Goal: Task Accomplishment & Management: Manage account settings

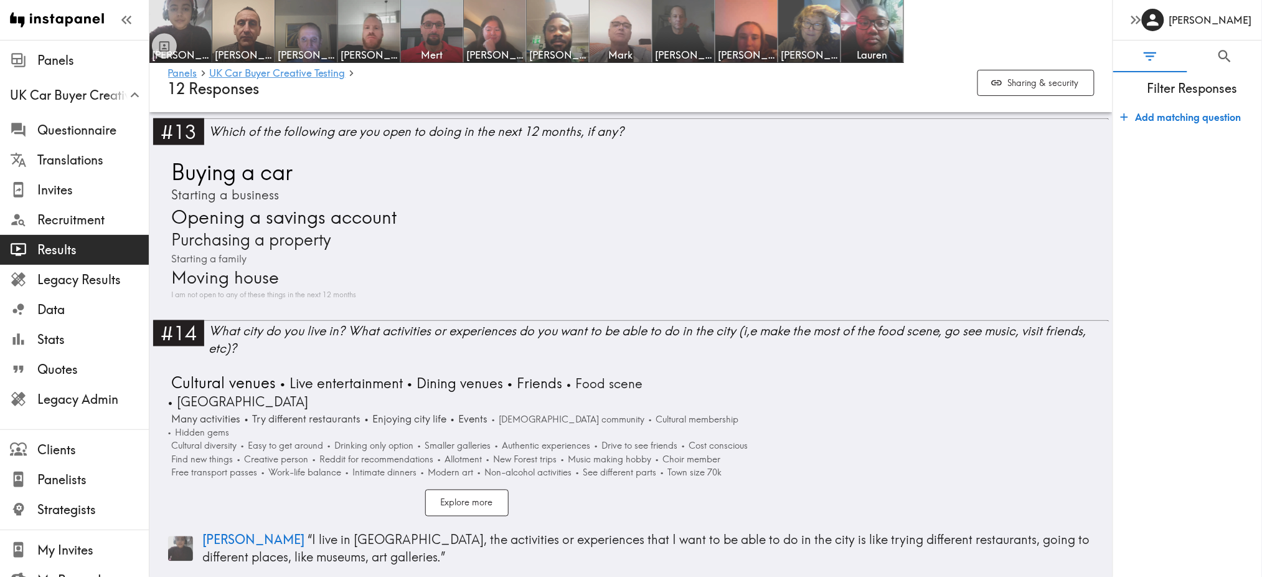
scroll to position [2253, 0]
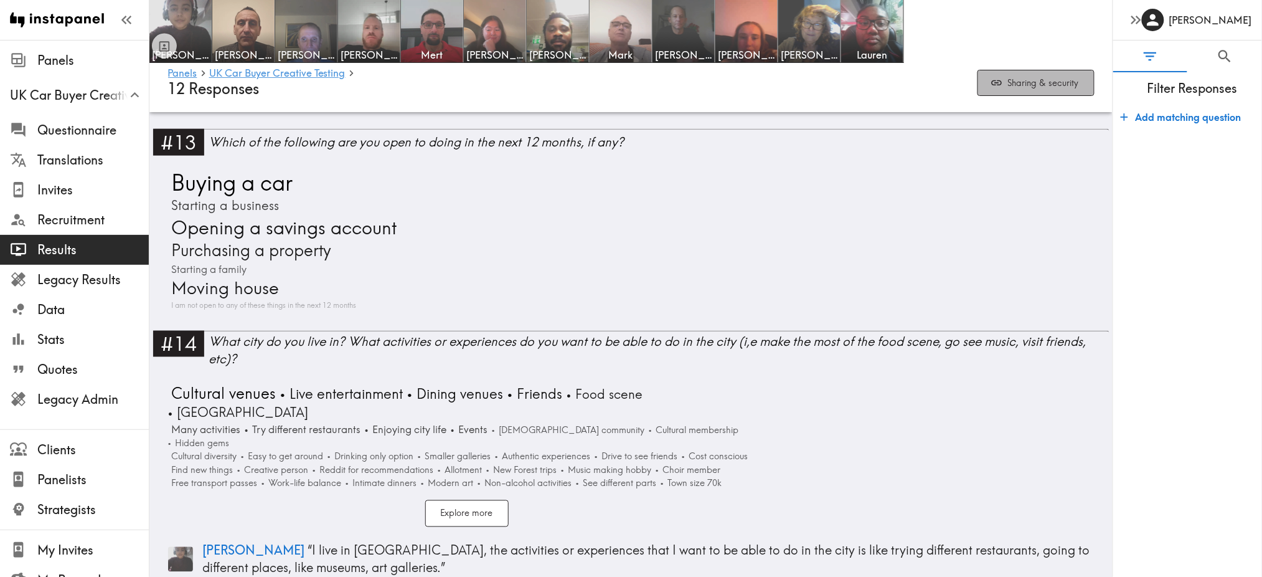
click at [1033, 73] on button "Sharing & security" at bounding box center [1036, 83] width 117 height 27
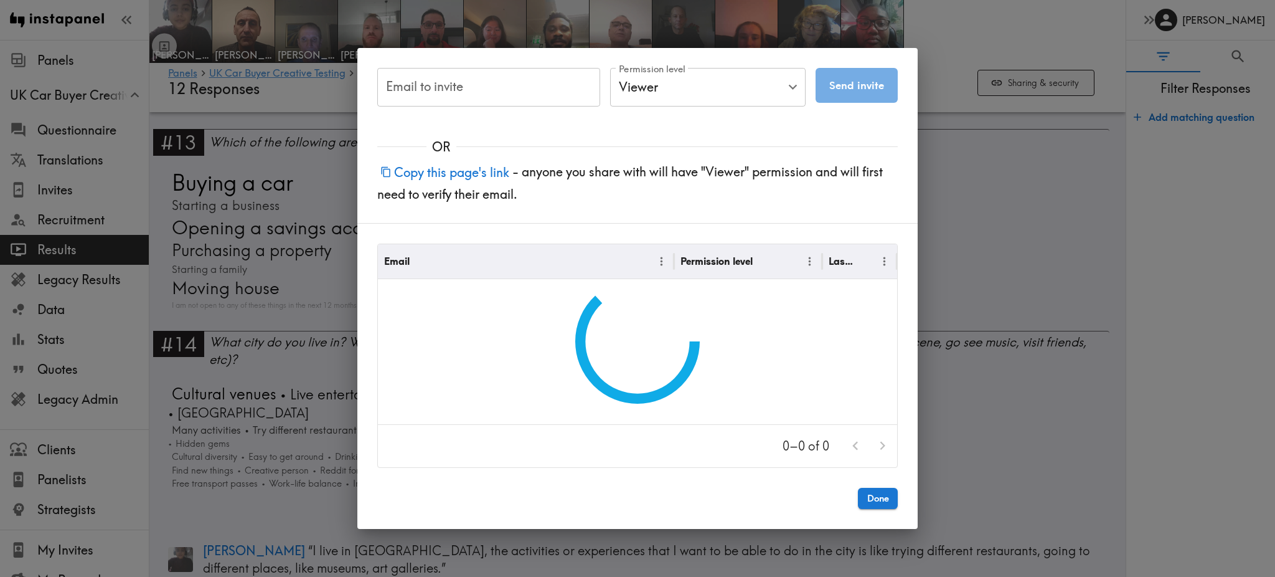
click at [1027, 82] on div "Email to invite Email to invite Permission level Viewer Viewer Permission level…" at bounding box center [637, 288] width 1275 height 577
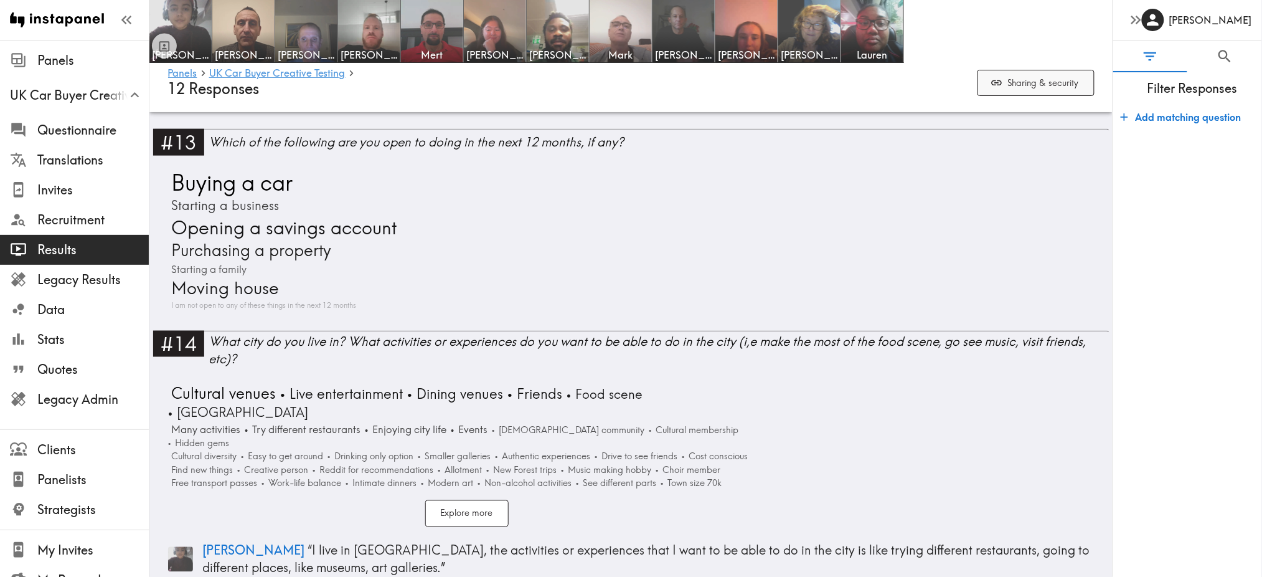
click at [1027, 82] on button "Sharing & security" at bounding box center [1036, 83] width 117 height 27
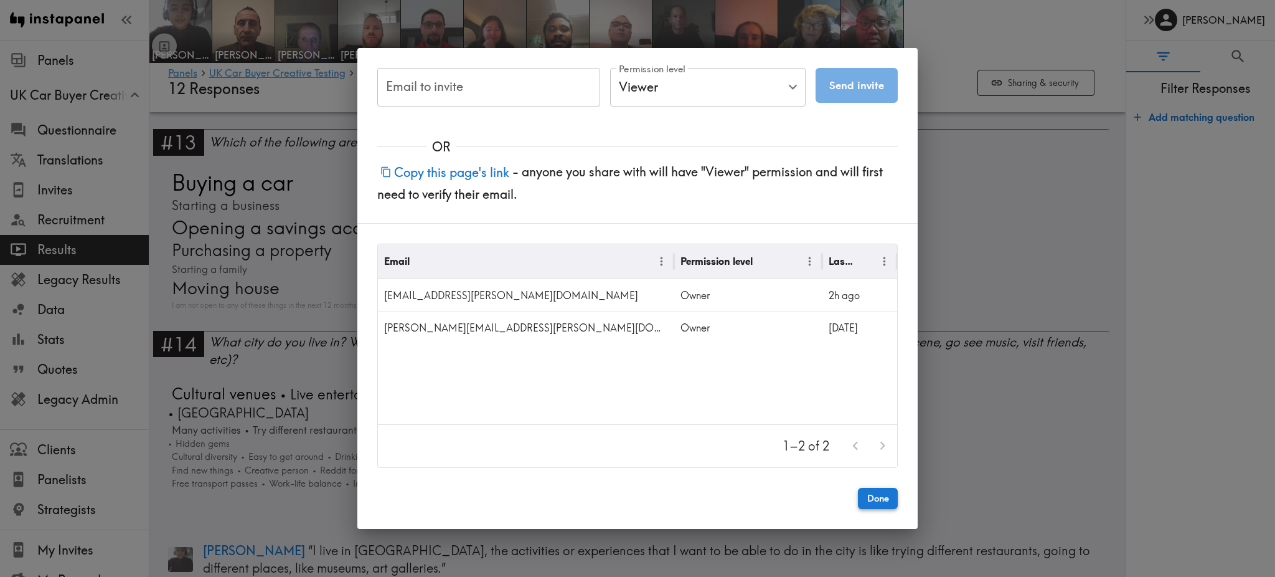
click at [877, 492] on button "Done" at bounding box center [878, 498] width 40 height 21
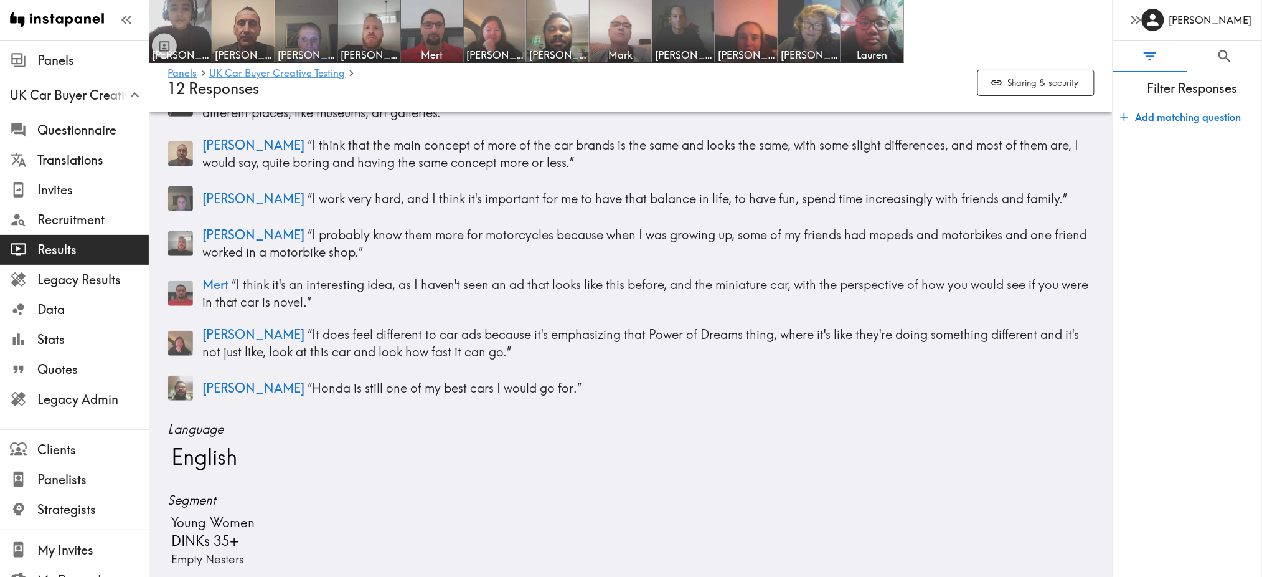
scroll to position [0, 0]
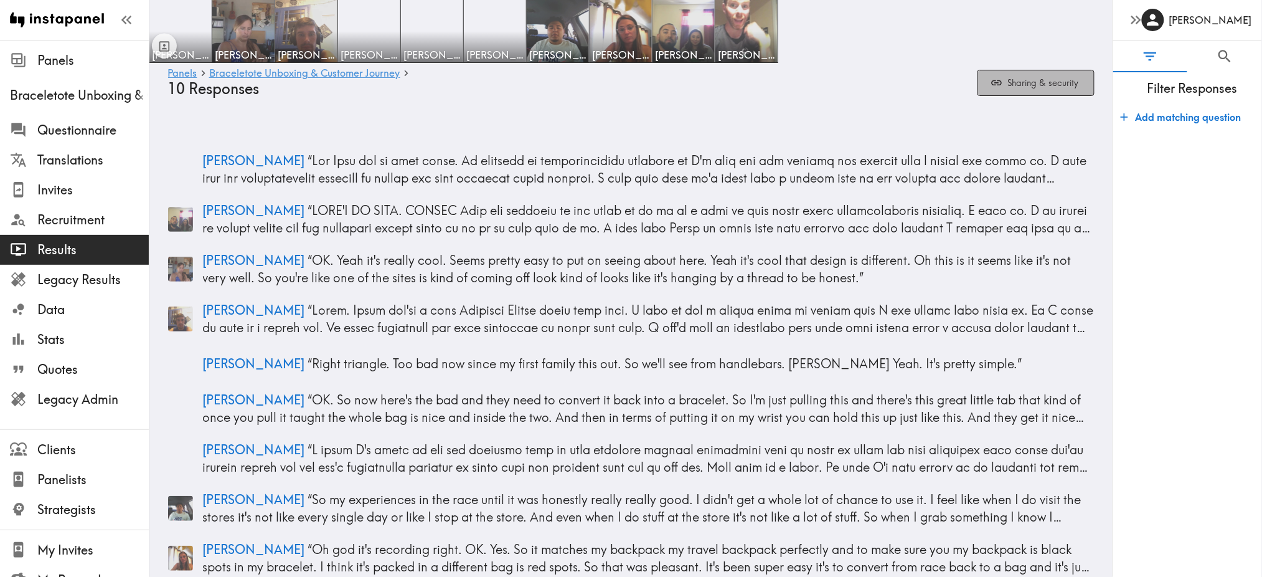
click at [1052, 84] on button "Sharing & security" at bounding box center [1036, 83] width 117 height 27
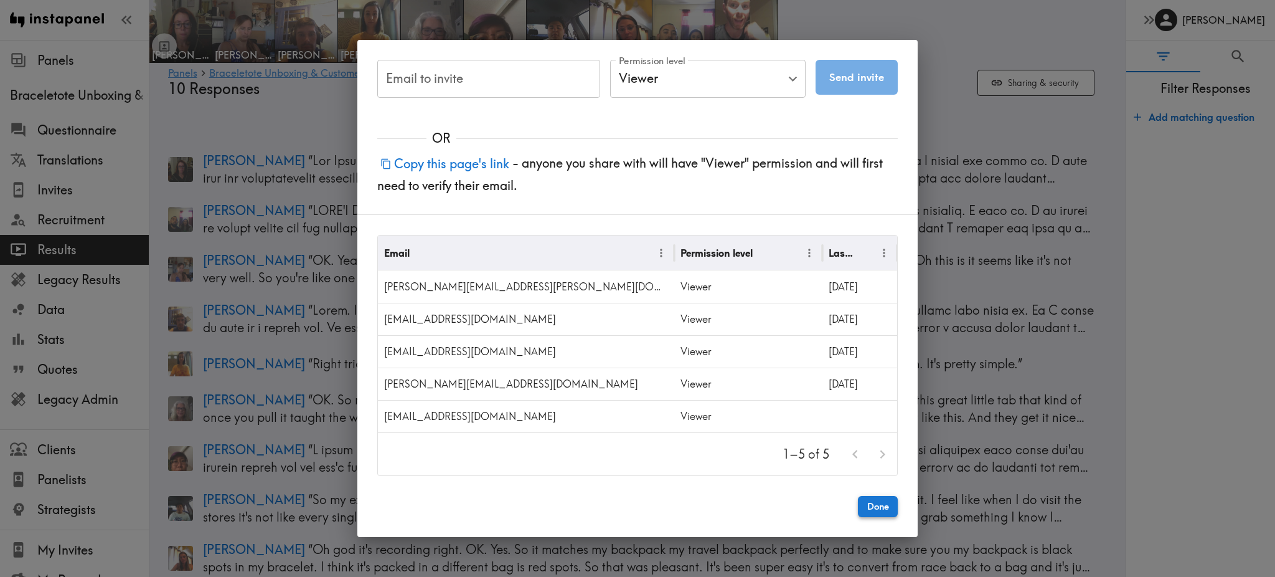
click at [879, 498] on button "Done" at bounding box center [878, 506] width 40 height 21
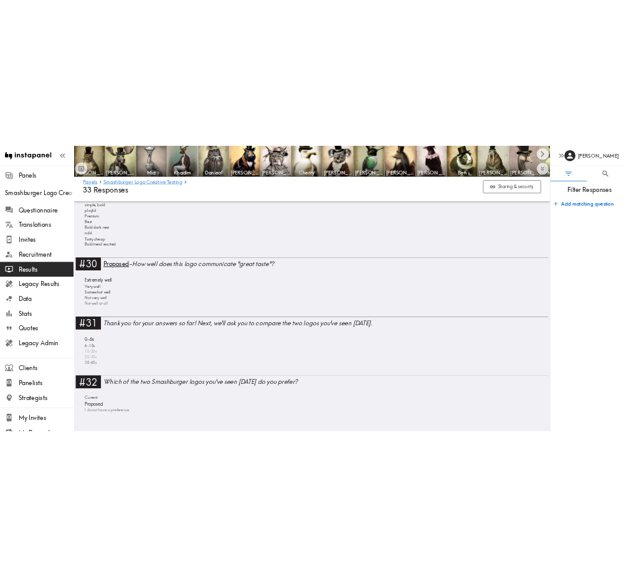
scroll to position [5092, 0]
